Goal: Task Accomplishment & Management: Complete application form

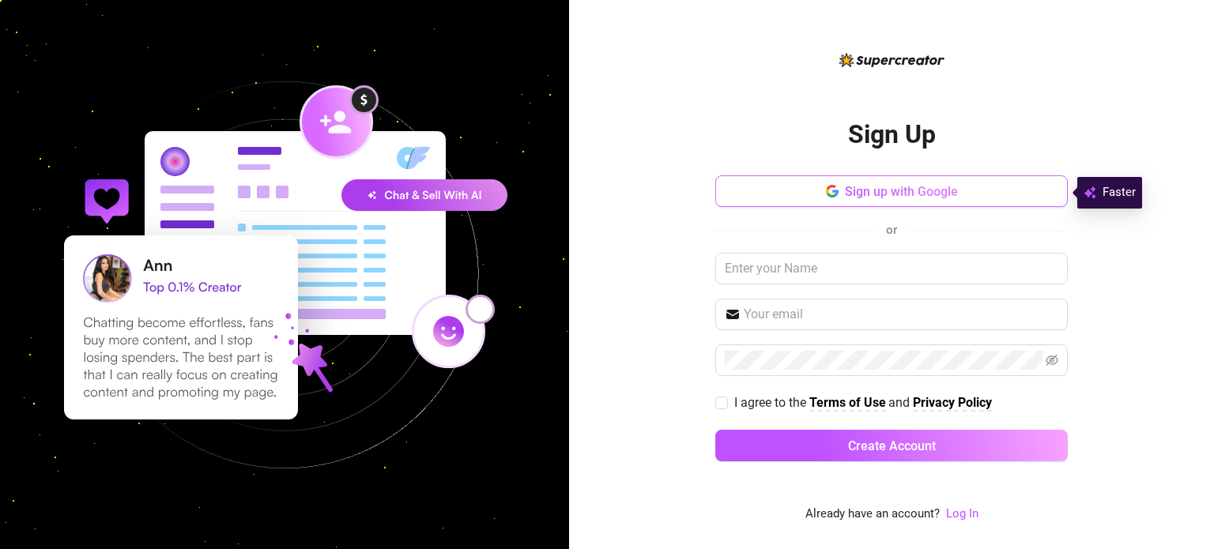
click at [794, 184] on button "Sign up with Google" at bounding box center [891, 191] width 353 height 32
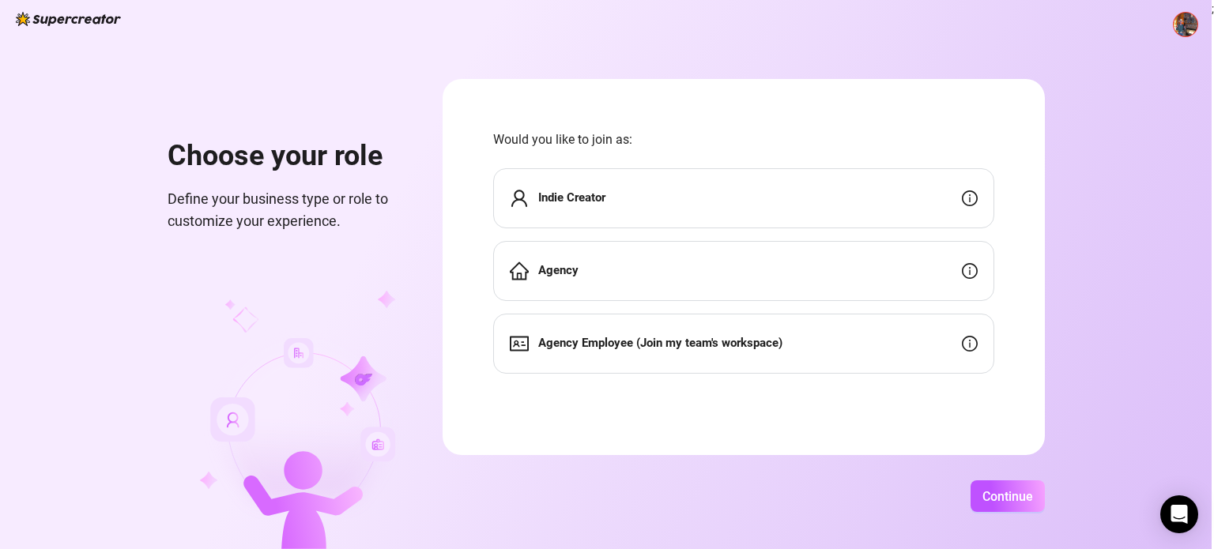
click at [620, 205] on div "Indie Creator" at bounding box center [743, 198] width 501 height 60
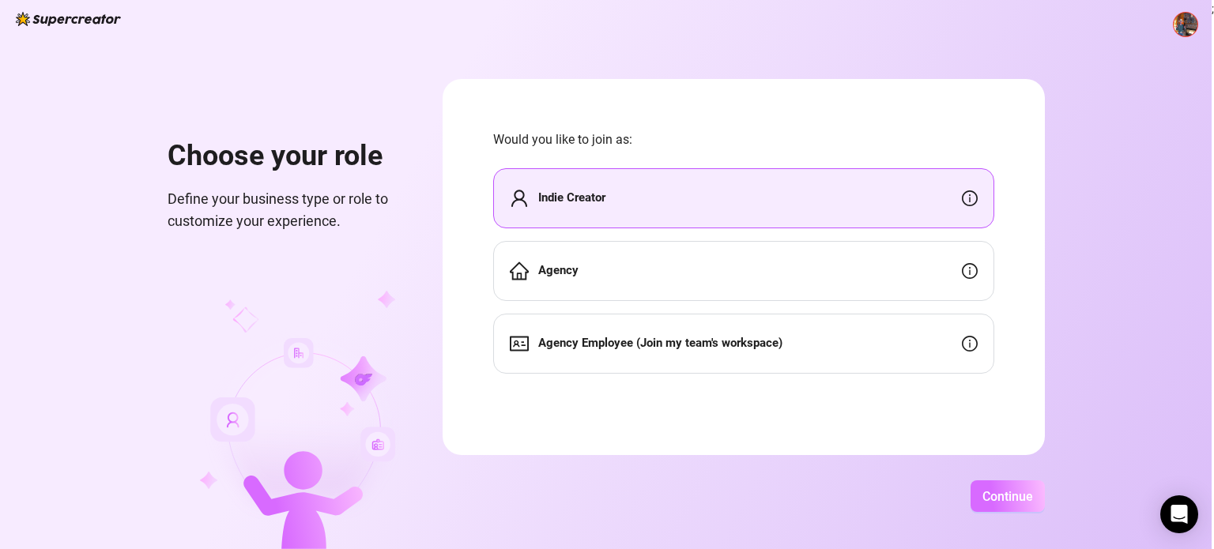
click at [990, 488] on button "Continue" at bounding box center [1008, 497] width 74 height 32
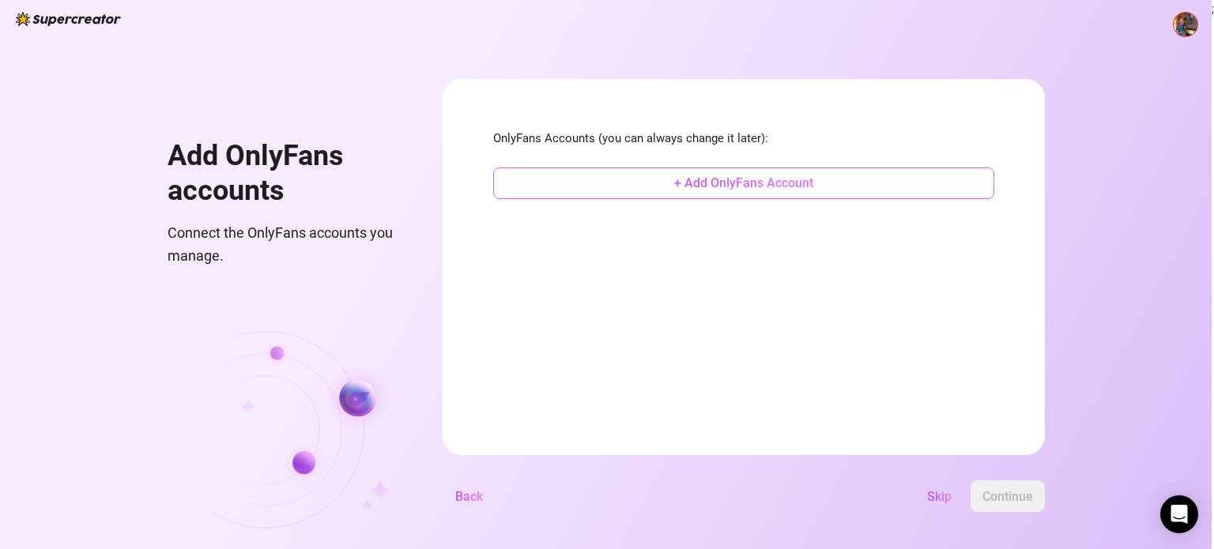
click at [701, 179] on span "+ Add OnlyFans Account" at bounding box center [743, 182] width 139 height 15
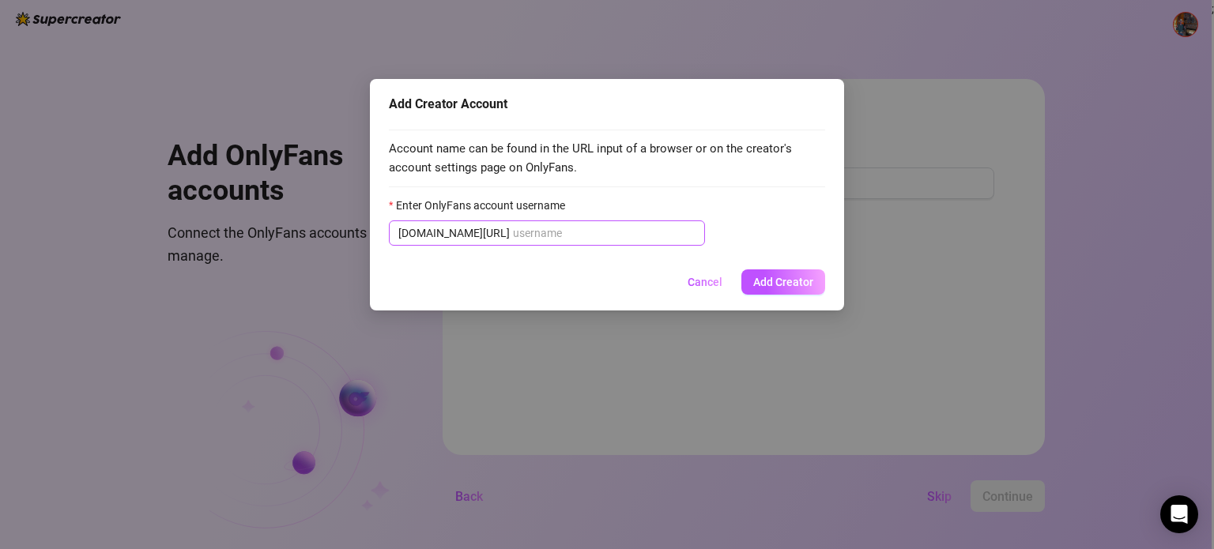
click at [466, 225] on span "onlyfans.com/" at bounding box center [453, 233] width 111 height 17
click at [513, 230] on input "Enter OnlyFans account username" at bounding box center [604, 233] width 183 height 17
paste input "@officialcowboy_trust"
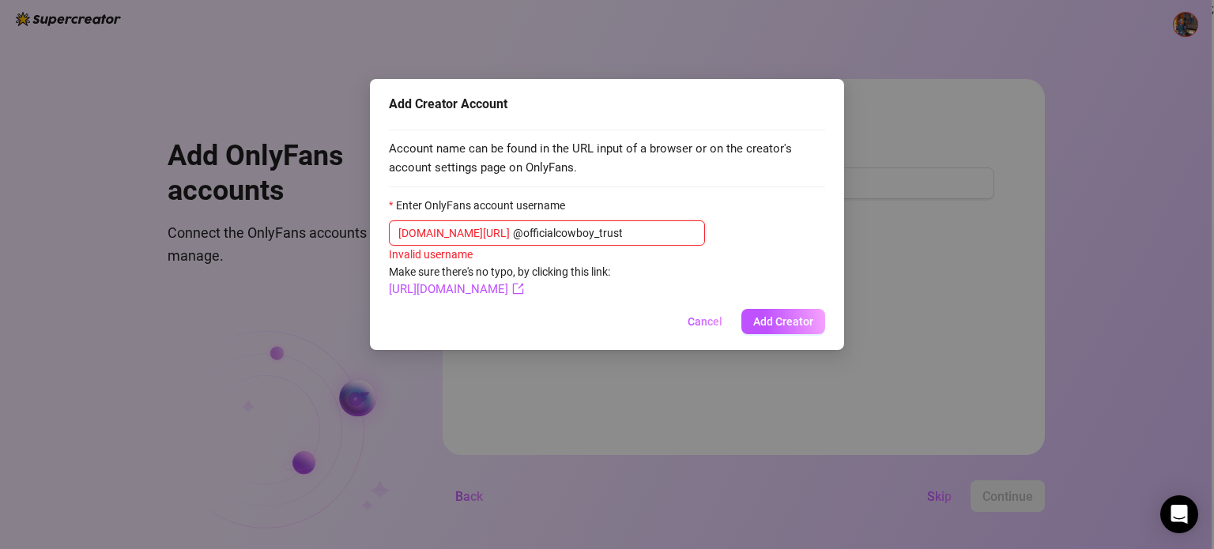
click at [513, 228] on input "@officialcowboy_trust" at bounding box center [604, 233] width 183 height 17
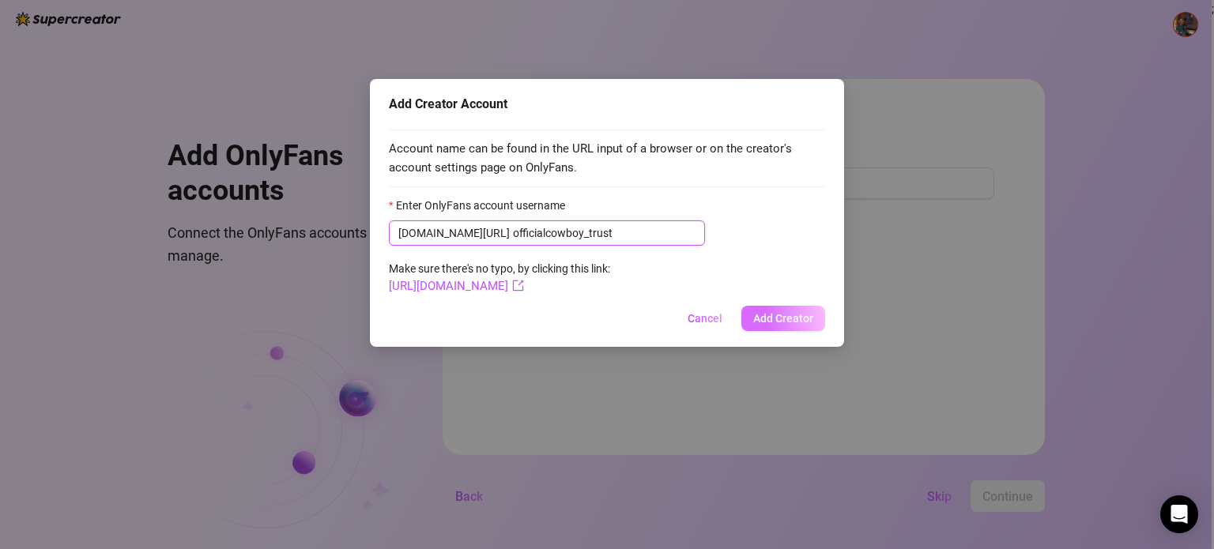
type input "officialcowboy_trust"
click at [781, 319] on span "Add Creator" at bounding box center [783, 318] width 60 height 13
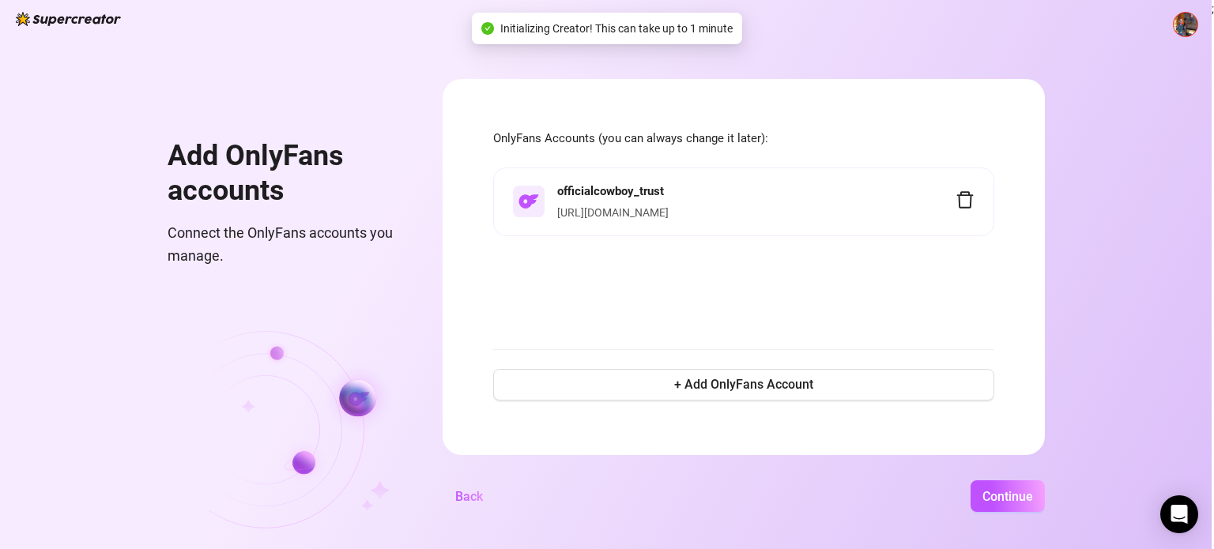
click at [658, 208] on link "https://onlyfans.com/officialcowboy_trust" at bounding box center [612, 212] width 111 height 13
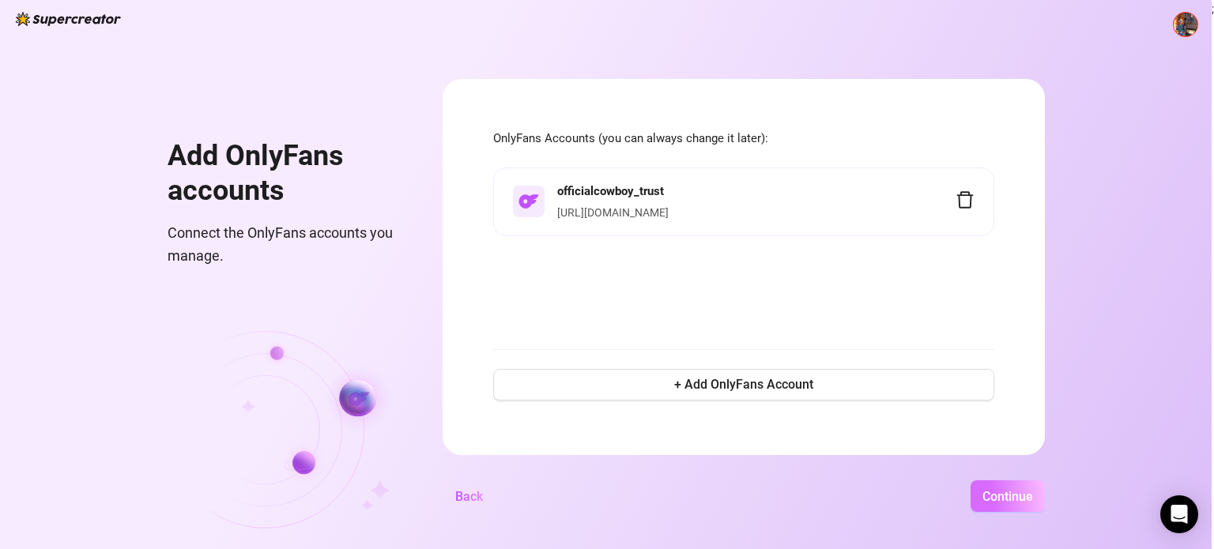
click at [1001, 492] on span "Continue" at bounding box center [1008, 496] width 51 height 15
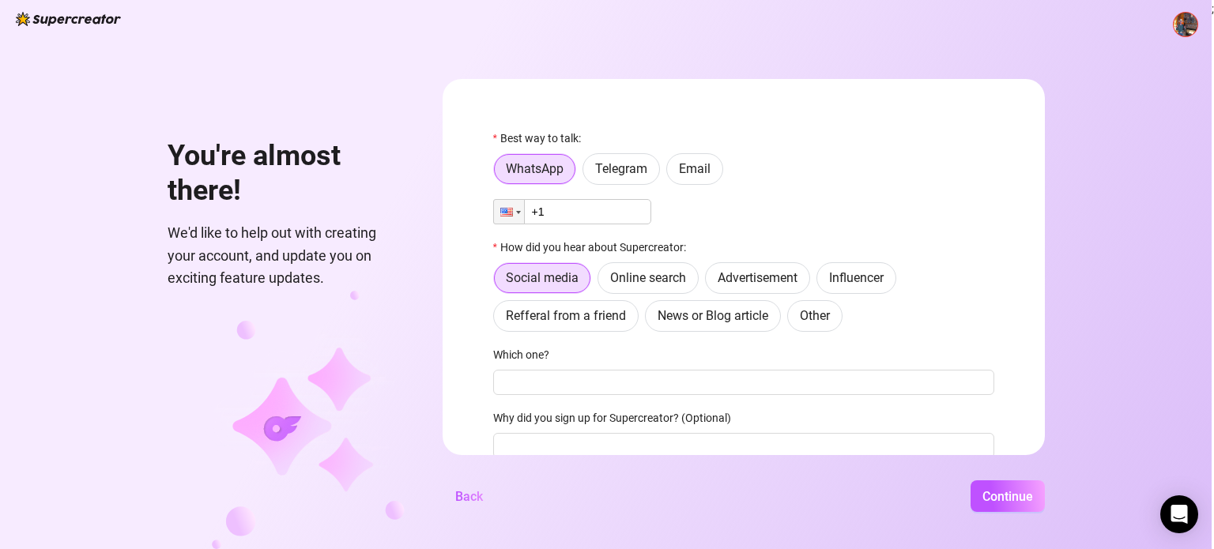
click at [572, 213] on input "+1" at bounding box center [572, 211] width 158 height 25
click at [632, 174] on span "Telegram" at bounding box center [621, 168] width 52 height 15
click at [587, 173] on input "Telegram" at bounding box center [587, 173] width 0 height 0
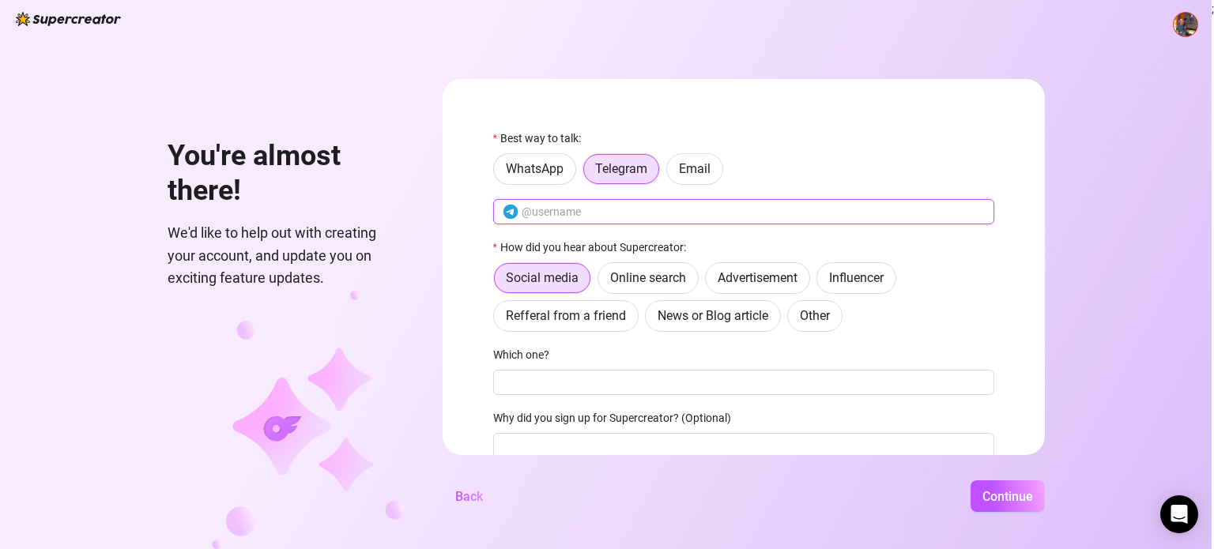
click at [575, 205] on input "text" at bounding box center [753, 211] width 463 height 17
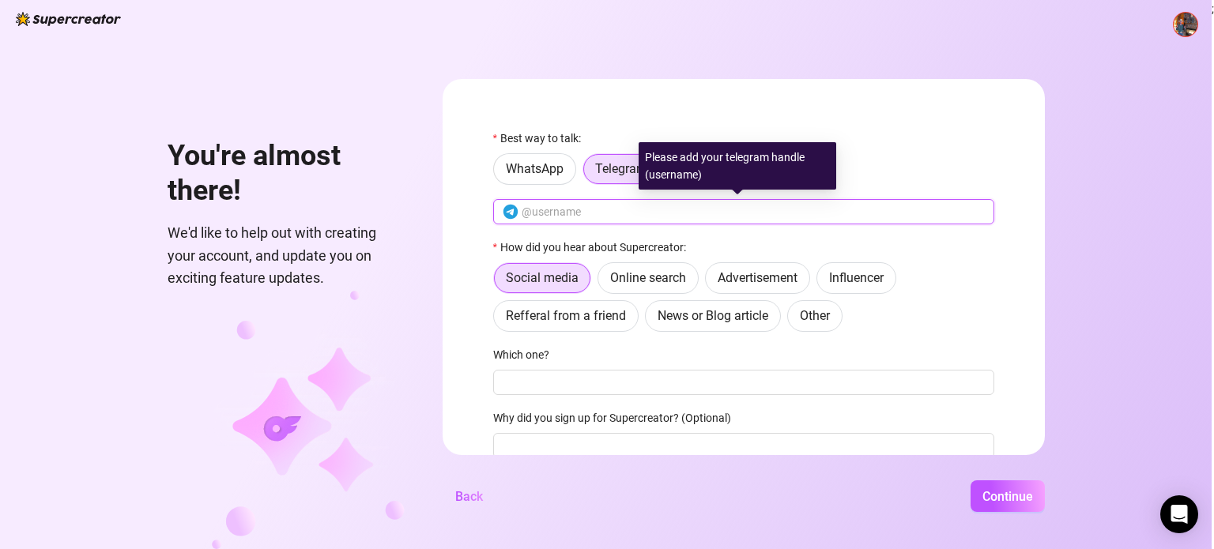
type input ";"
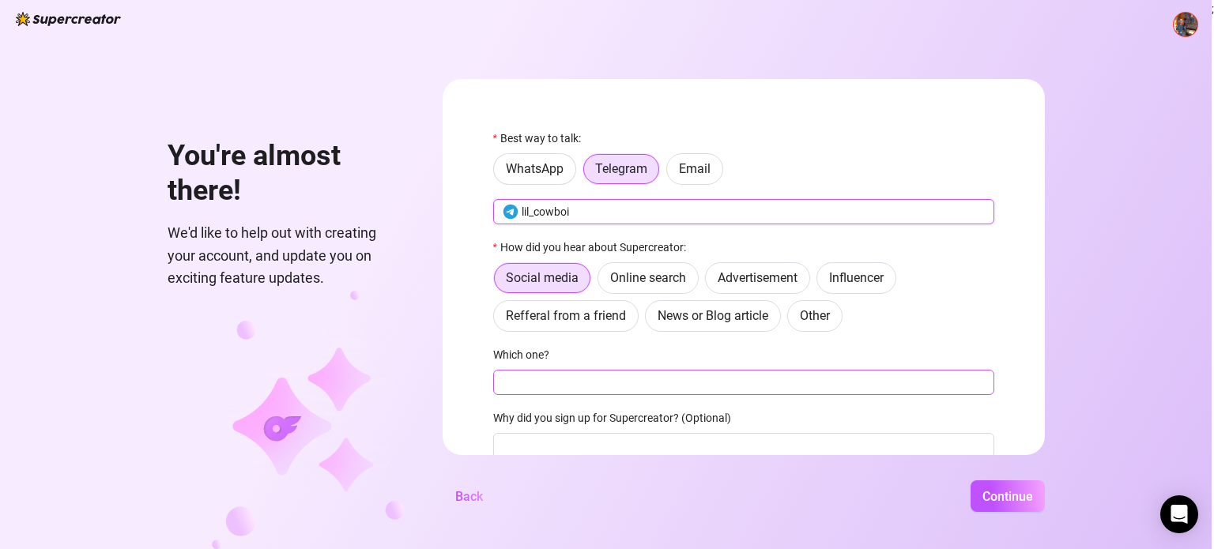
type input "lil_cowboi"
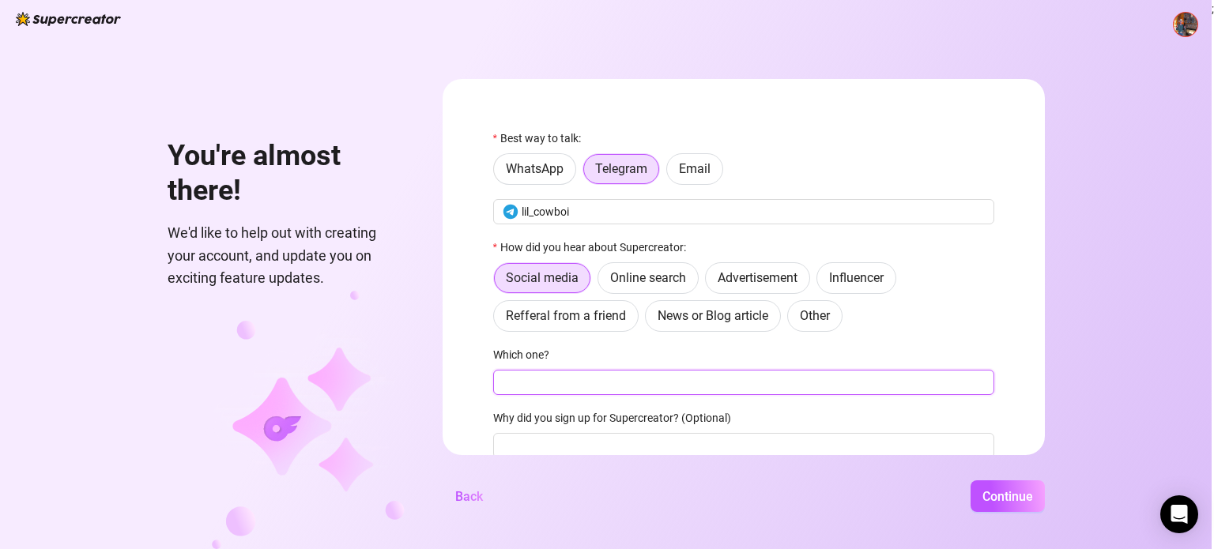
click at [542, 382] on input "Which one?" at bounding box center [743, 382] width 501 height 25
click at [644, 279] on span "Online search" at bounding box center [648, 277] width 76 height 15
click at [602, 282] on input "Online search" at bounding box center [602, 282] width 0 height 0
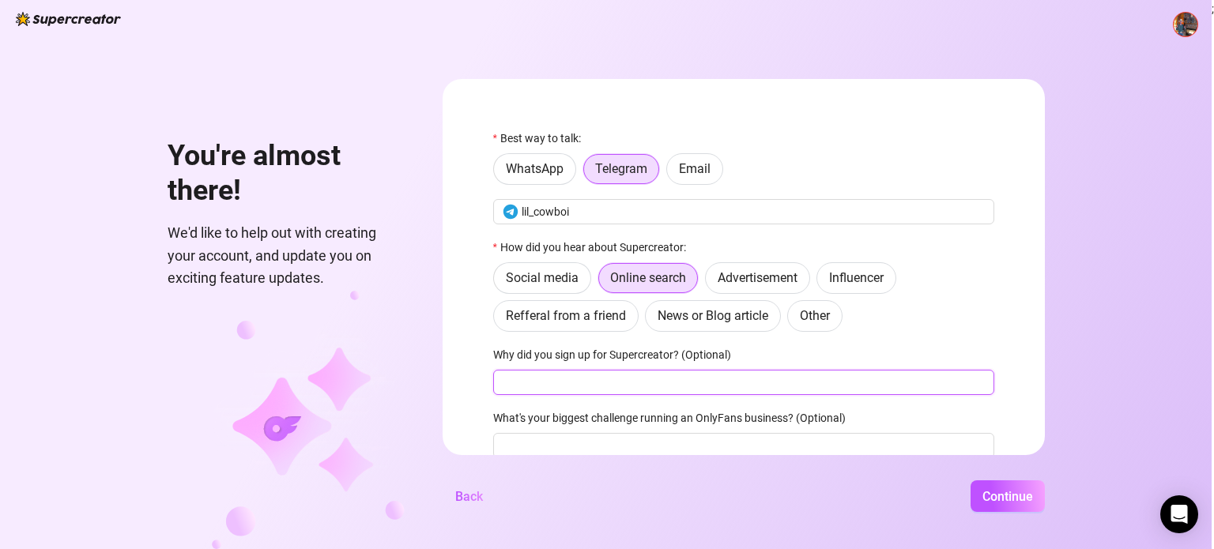
click at [569, 379] on input "Why did you sign up for Supercreator? (Optional)" at bounding box center [743, 382] width 501 height 25
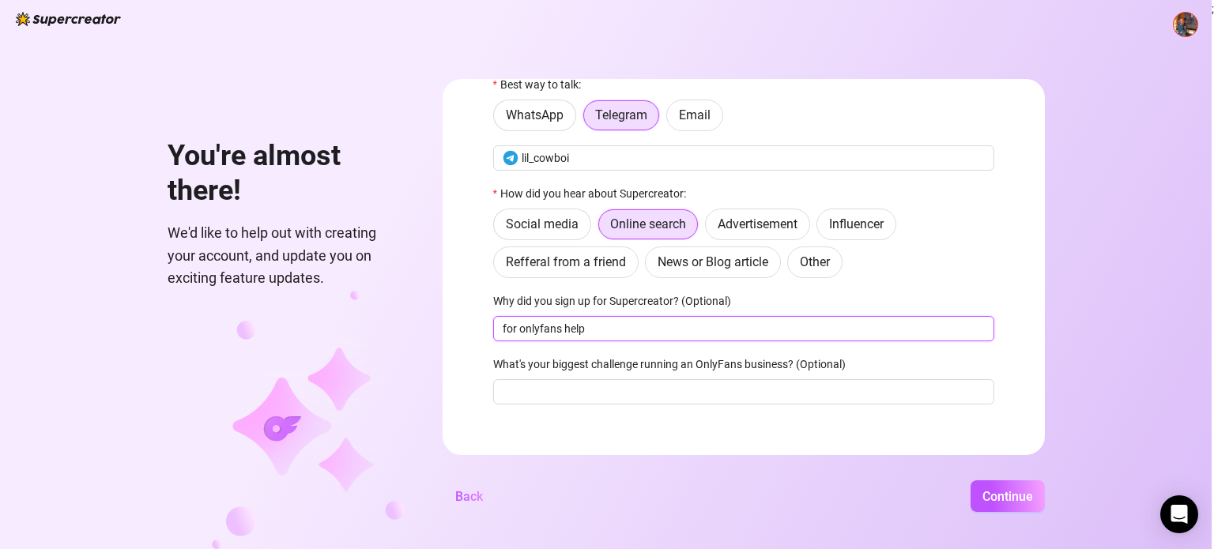
scroll to position [68, 0]
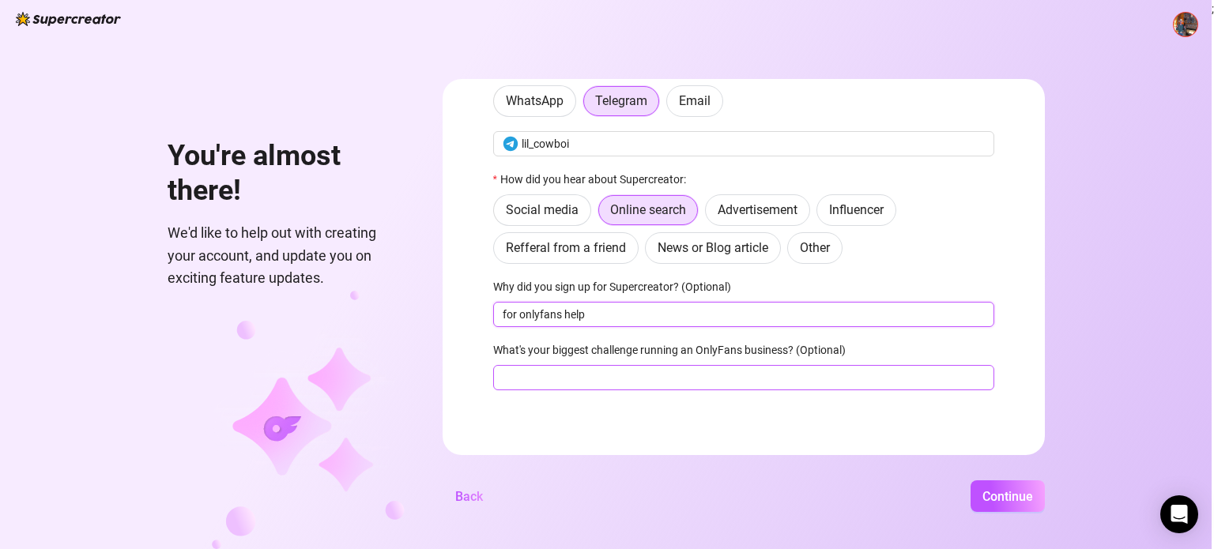
type input "for onlyfans help"
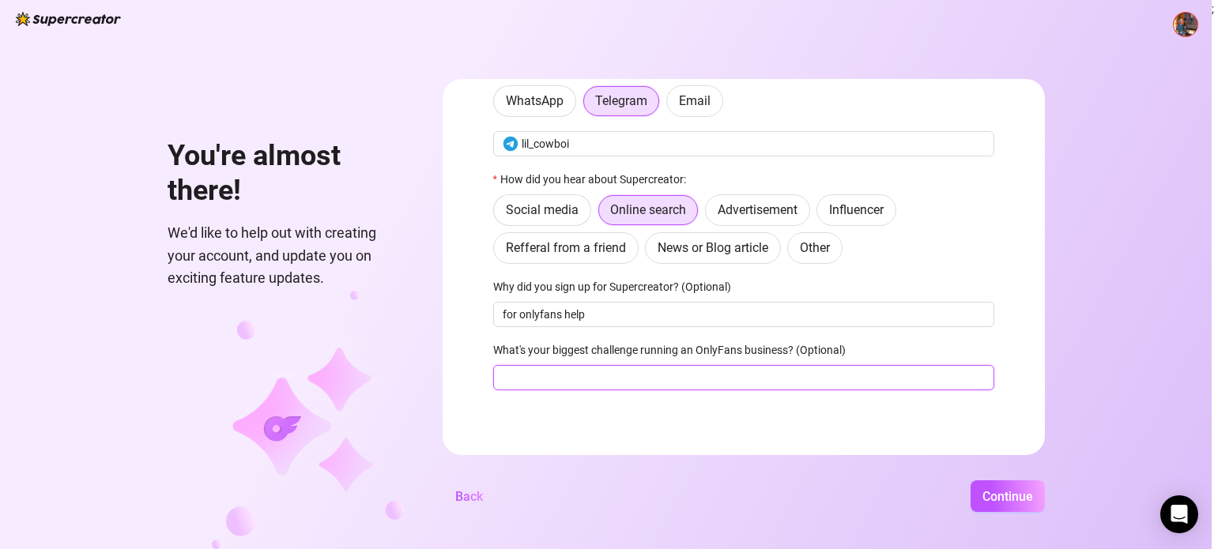
click at [708, 379] on input "What's your biggest challenge running an OnlyFans business? (Optional)" at bounding box center [743, 377] width 501 height 25
type input "talking to my fans"
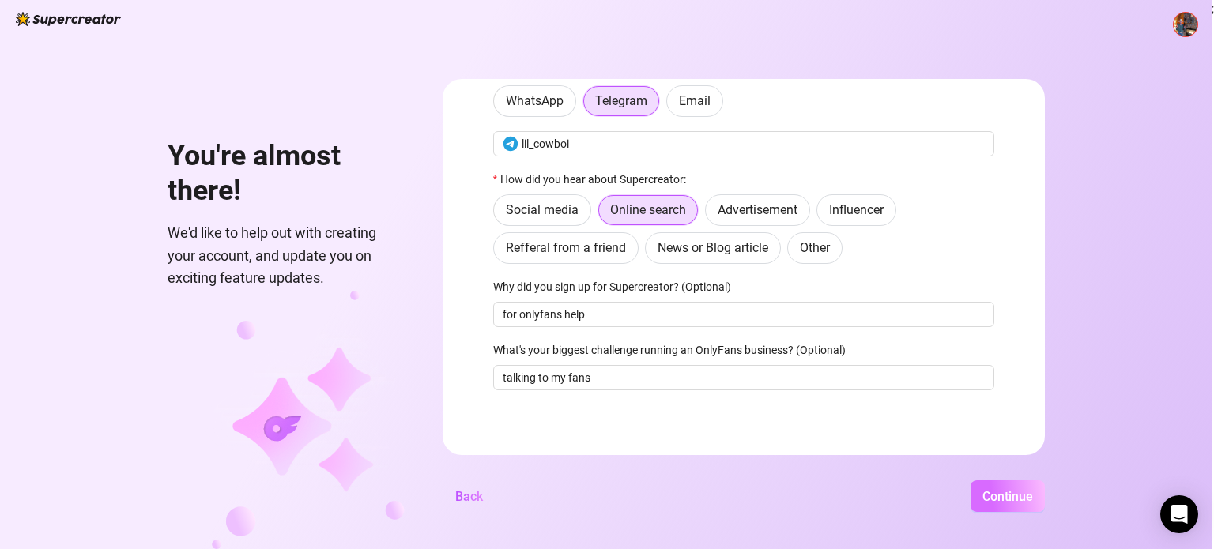
click at [1002, 501] on span "Continue" at bounding box center [1008, 496] width 51 height 15
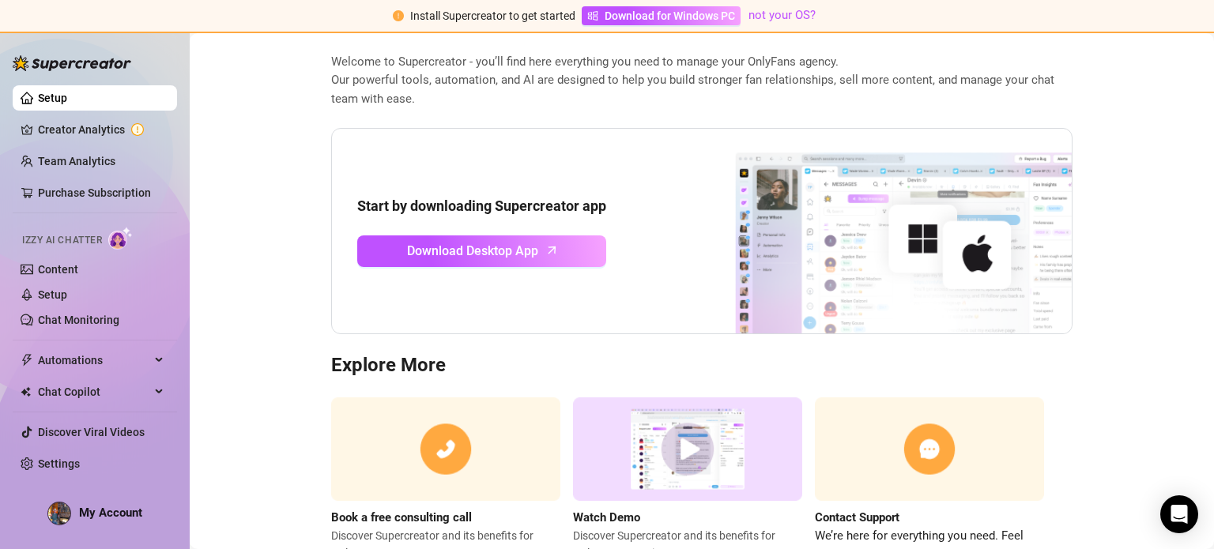
scroll to position [71, 0]
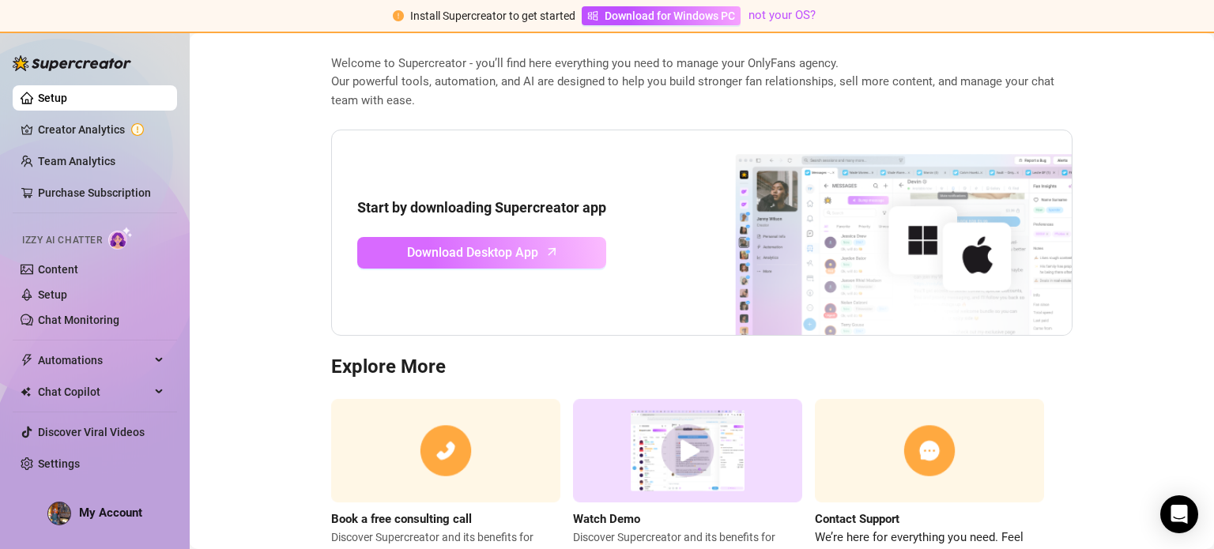
click at [497, 247] on span "Download Desktop App" at bounding box center [472, 253] width 131 height 20
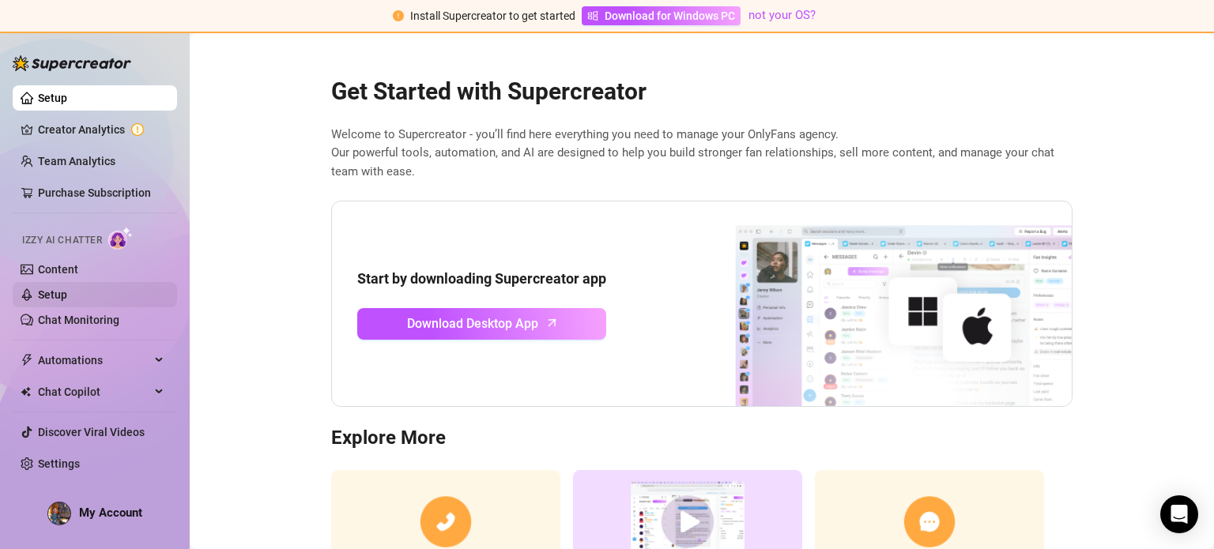
click at [67, 289] on link "Setup" at bounding box center [52, 295] width 29 height 13
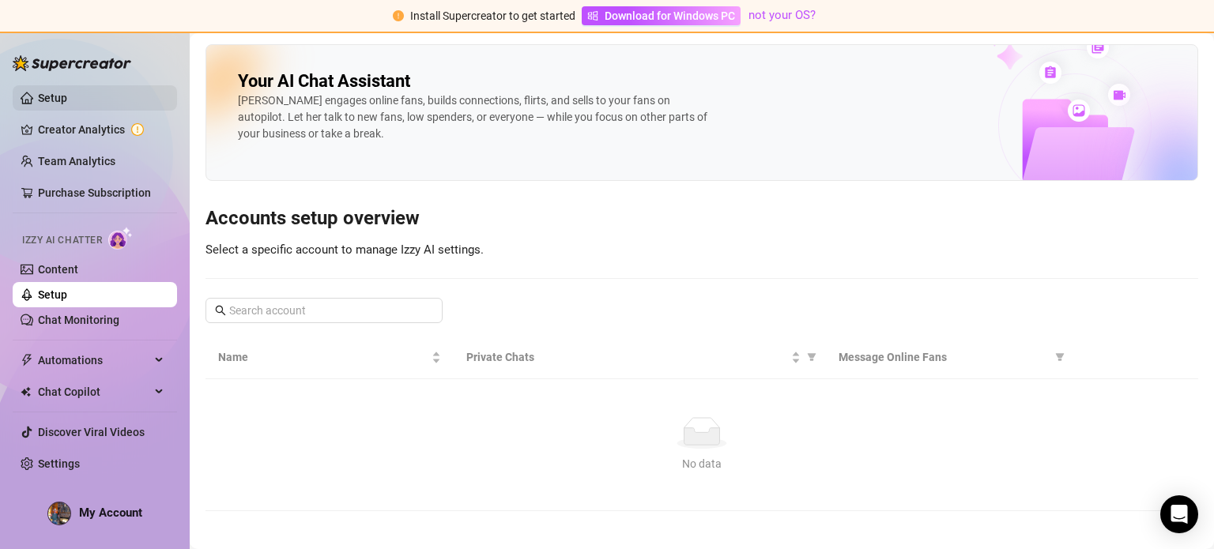
click at [55, 94] on link "Setup" at bounding box center [52, 98] width 29 height 13
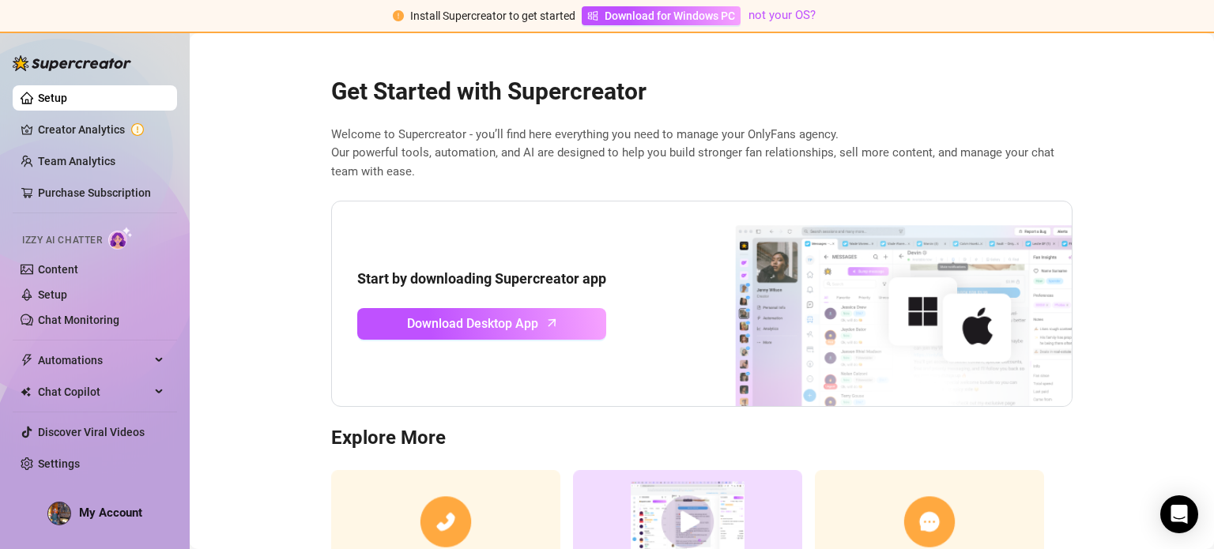
click at [85, 114] on ul "Setup Creator Analytics Team Analytics Purchase Subscription Izzy AI Chatter Co…" at bounding box center [95, 281] width 164 height 404
click at [84, 122] on link "Creator Analytics" at bounding box center [101, 129] width 126 height 25
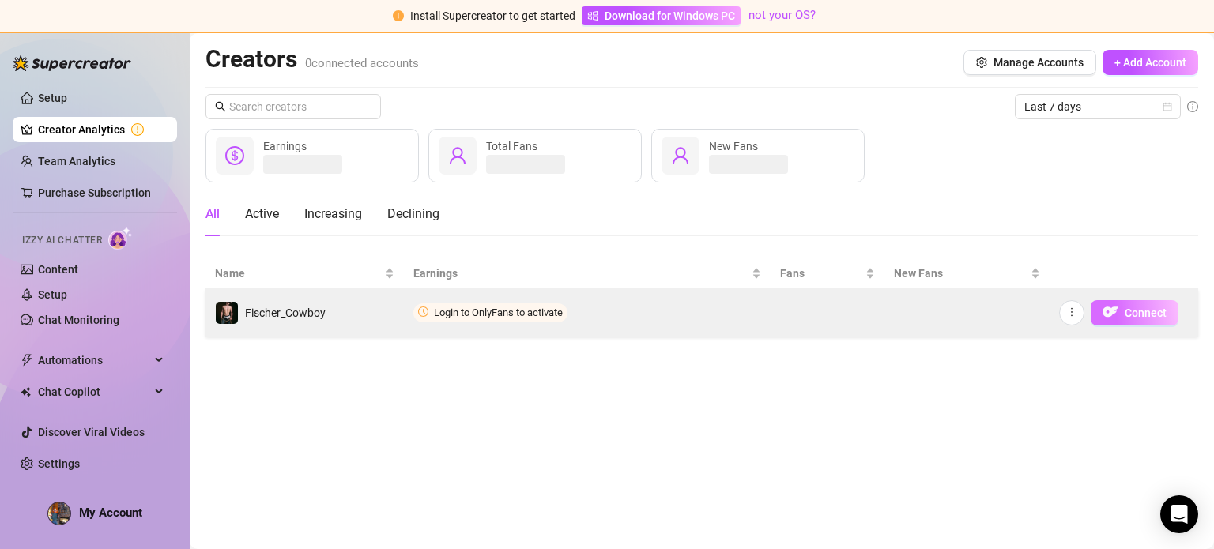
click at [1109, 315] on img "button" at bounding box center [1111, 312] width 16 height 16
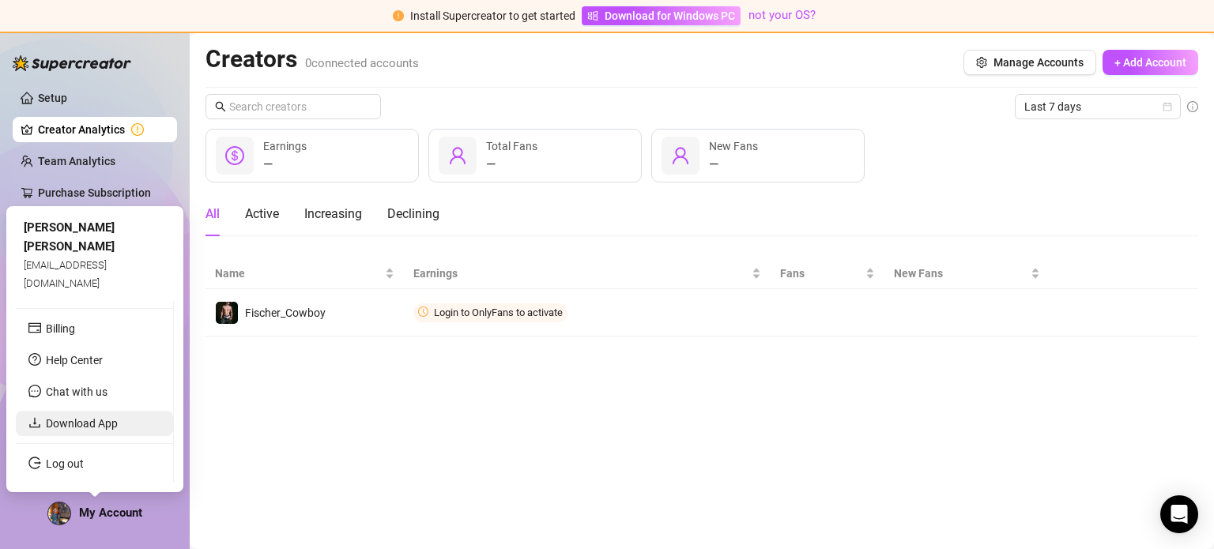
click at [106, 429] on link "Download App" at bounding box center [82, 423] width 72 height 13
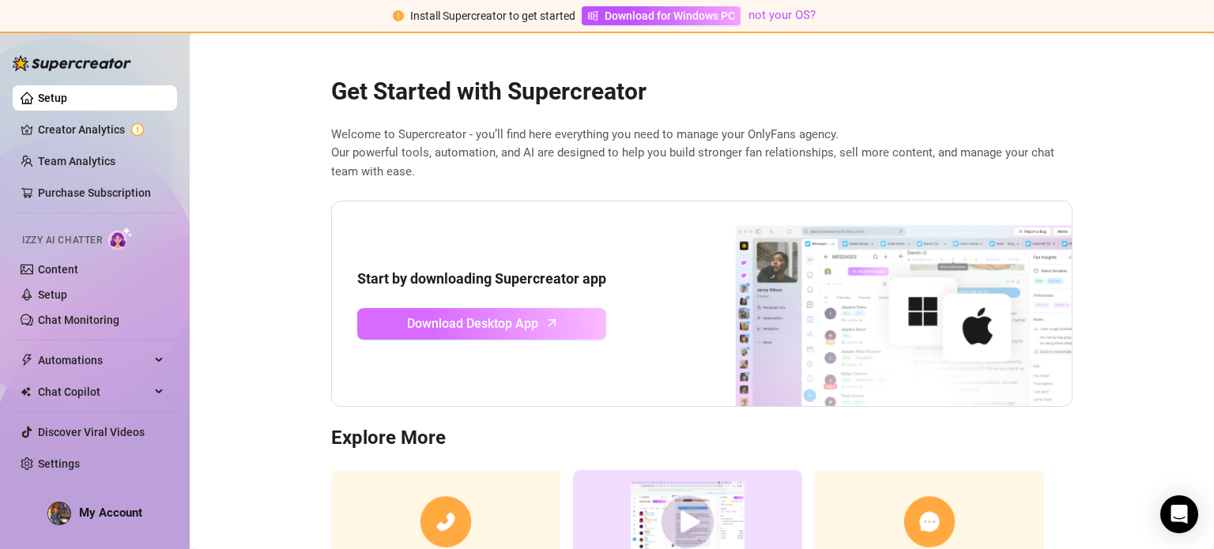
click at [441, 320] on span "Download Desktop App" at bounding box center [472, 324] width 131 height 20
